Goal: Download file/media

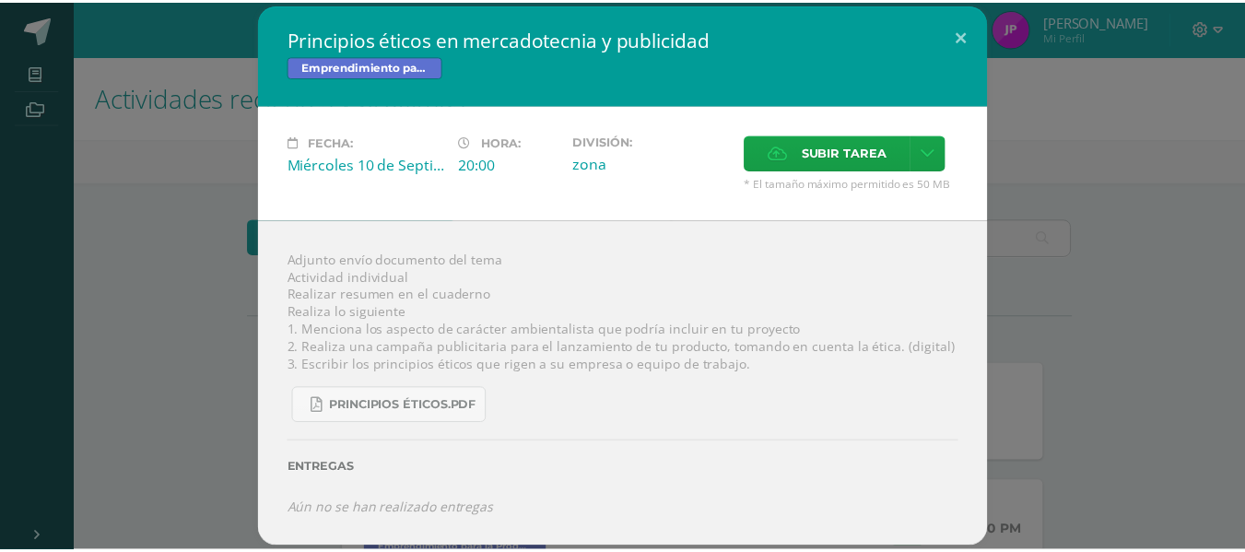
scroll to position [343, 0]
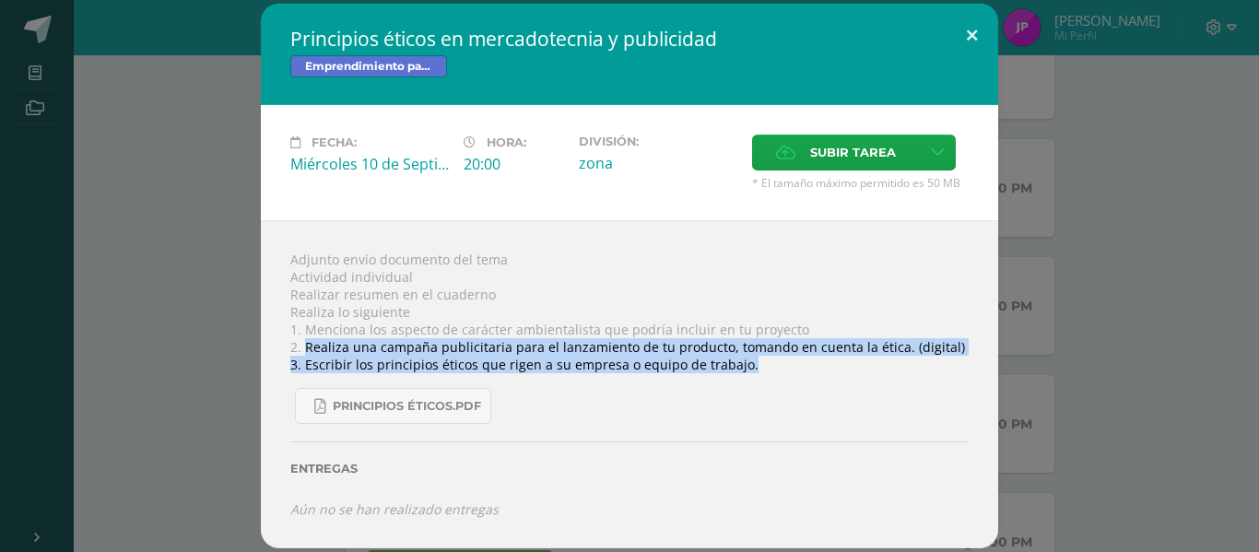
click at [979, 29] on button at bounding box center [971, 35] width 53 height 63
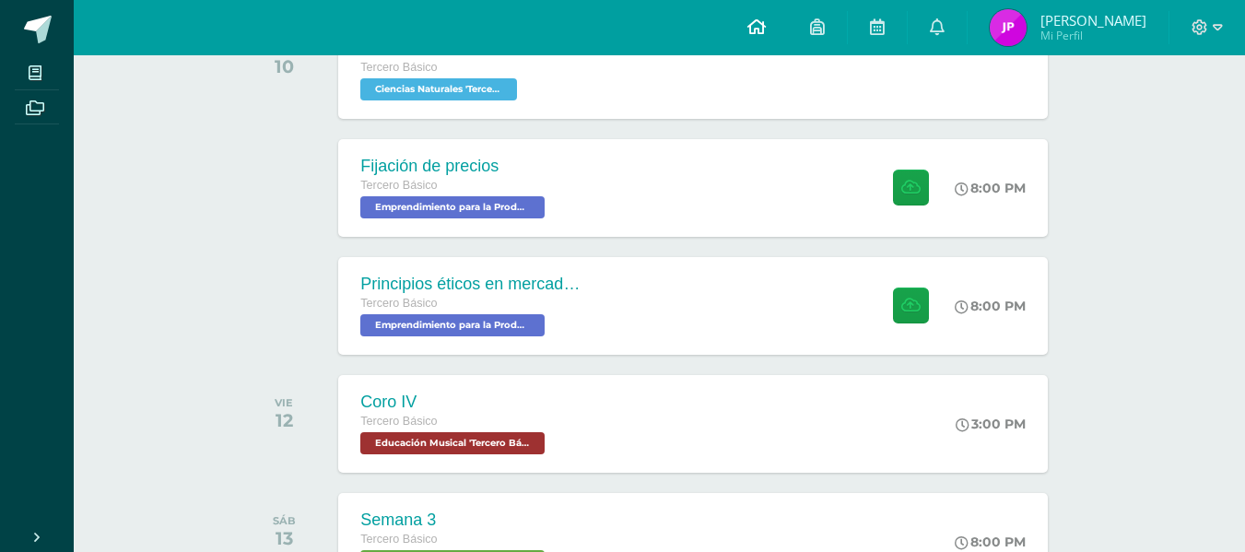
click at [766, 32] on icon at bounding box center [756, 26] width 18 height 17
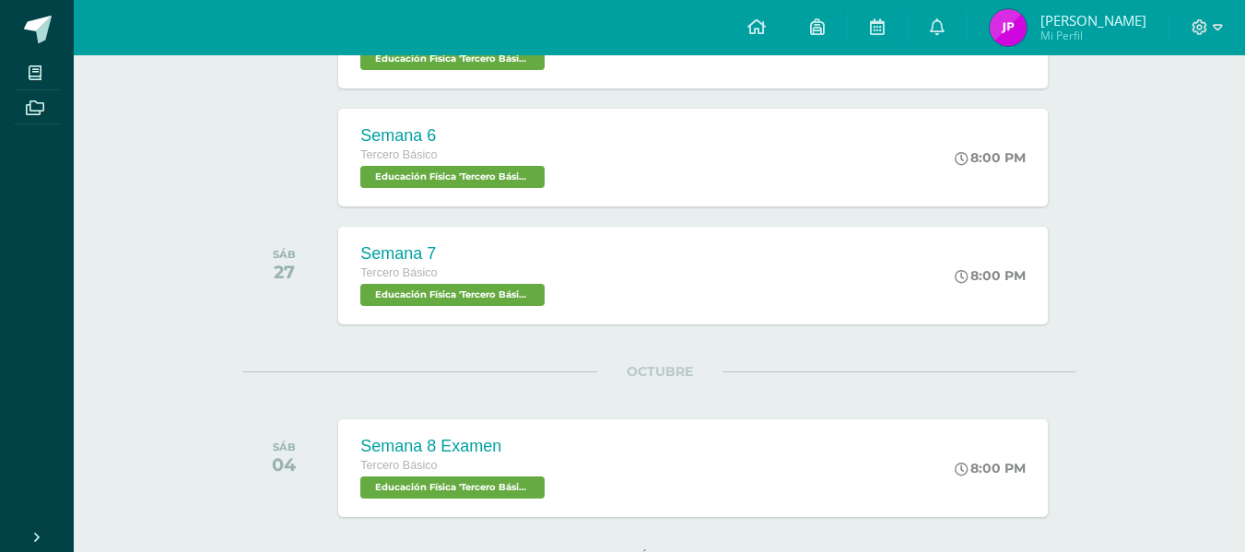
scroll to position [1269, 0]
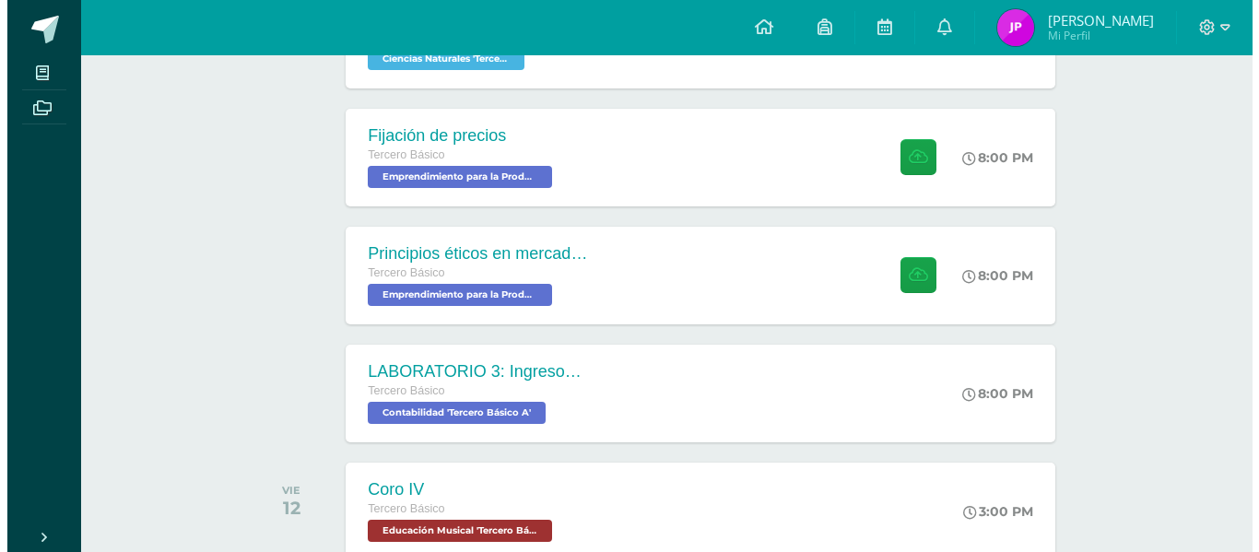
scroll to position [452, 0]
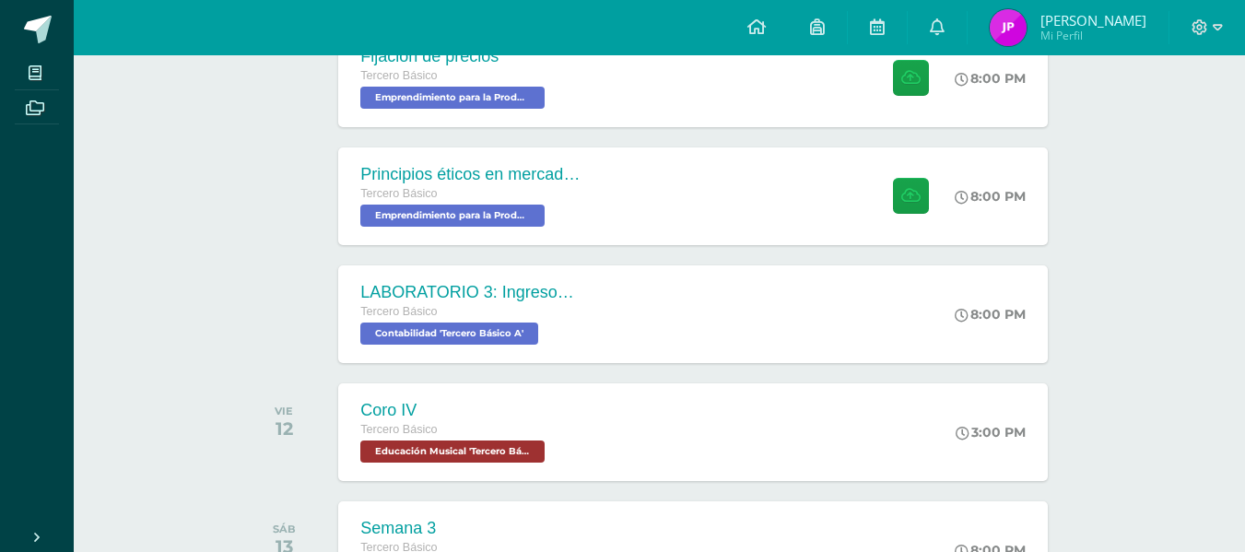
click at [538, 248] on div "SEPTIEMBRE MIÉ 10 Cuaderno- sellos Tercero Básico Ciencias Naturales 'Tercero B…" at bounding box center [659, 233] width 834 height 738
click at [581, 350] on div "LABORATORIO 3: Ingresos y deducciones laborales. Tercero Básico Contabilidad 'T…" at bounding box center [469, 313] width 268 height 99
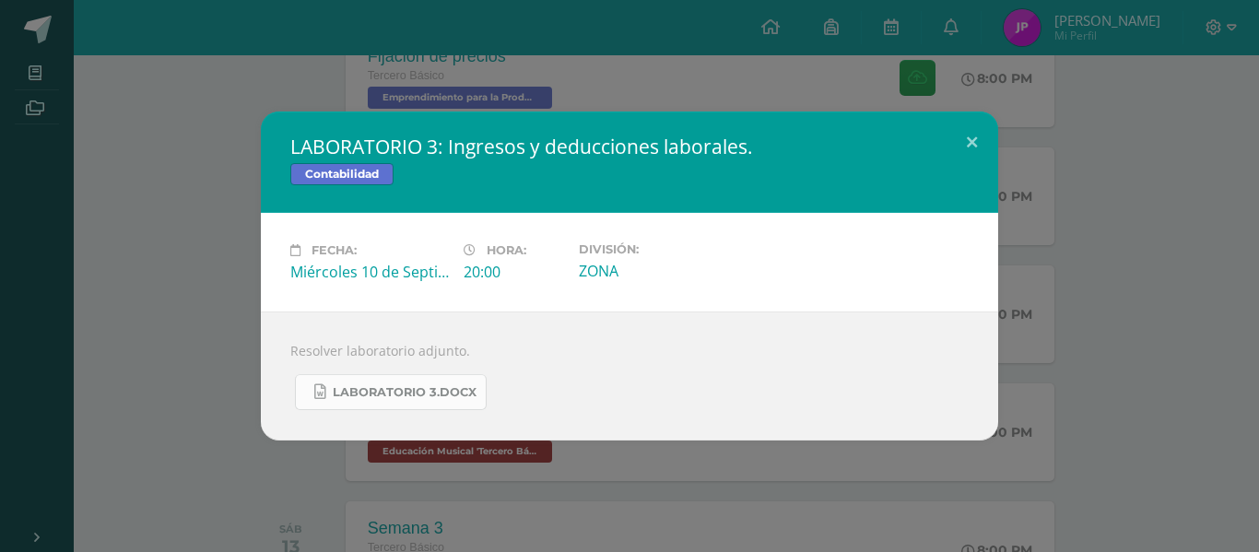
click at [318, 395] on icon at bounding box center [319, 392] width 11 height 16
